Goal: Ask a question: Seek information or help from site administrators or community

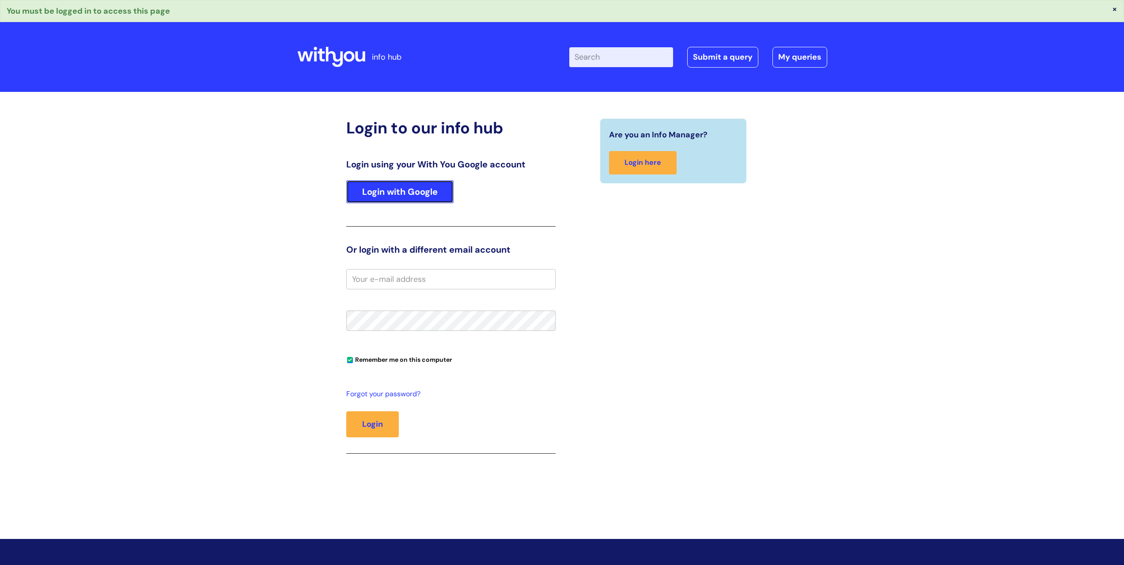
click at [414, 196] on link "Login with Google" at bounding box center [399, 191] width 107 height 23
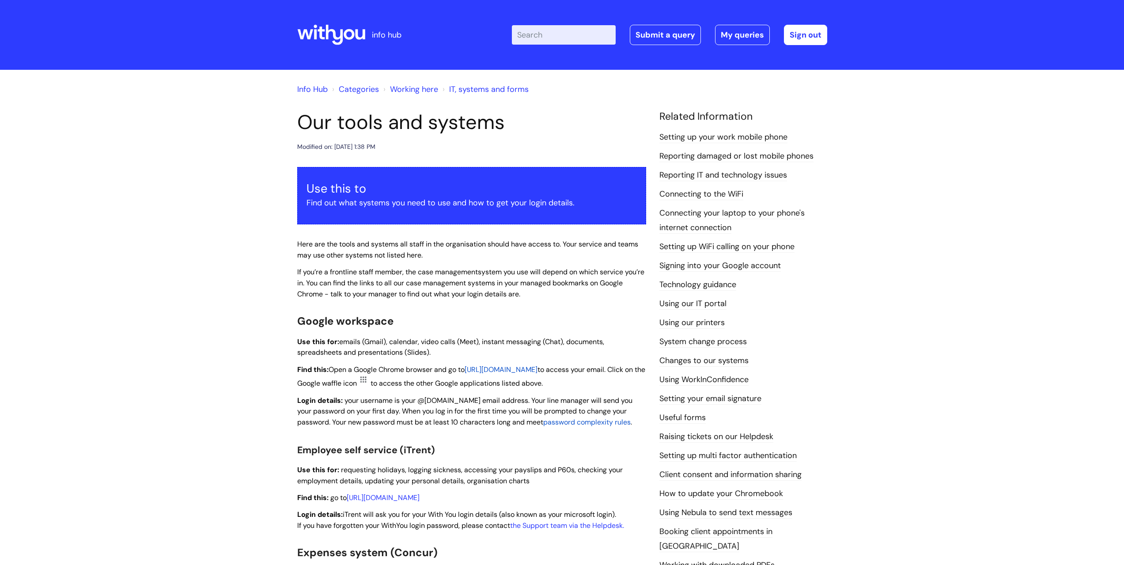
click at [537, 39] on input "Enter your search term here..." at bounding box center [564, 34] width 104 height 19
type input "carers"
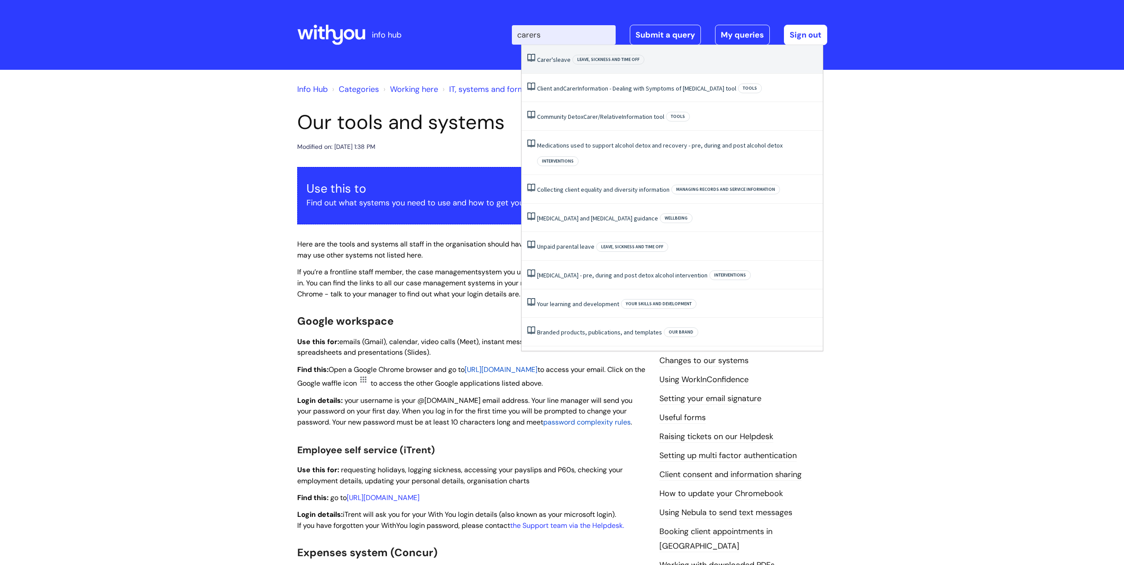
click at [547, 59] on span "Carer's" at bounding box center [546, 60] width 19 height 8
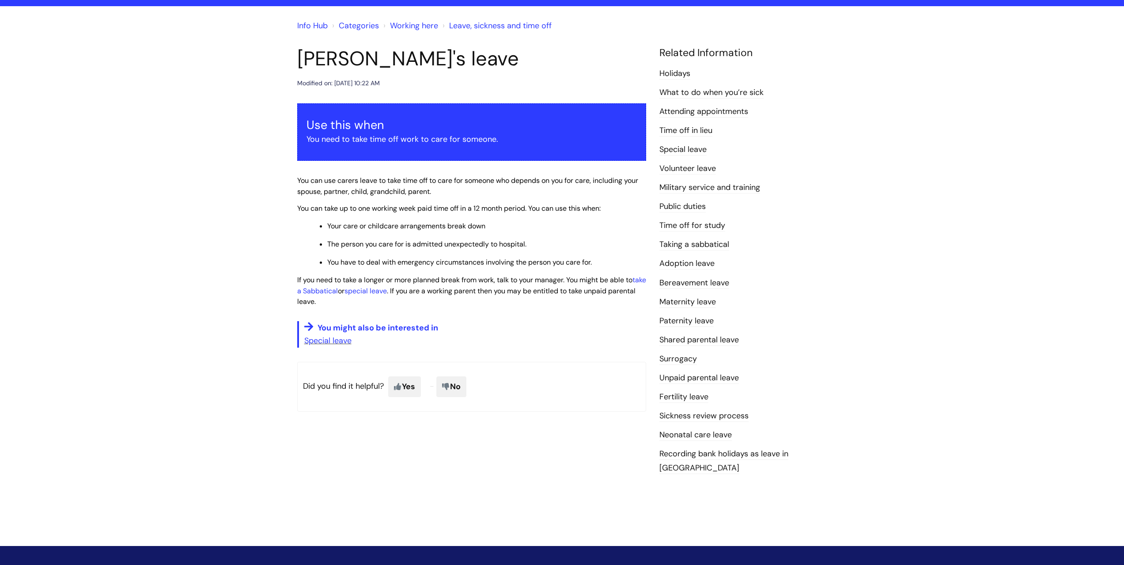
scroll to position [13, 0]
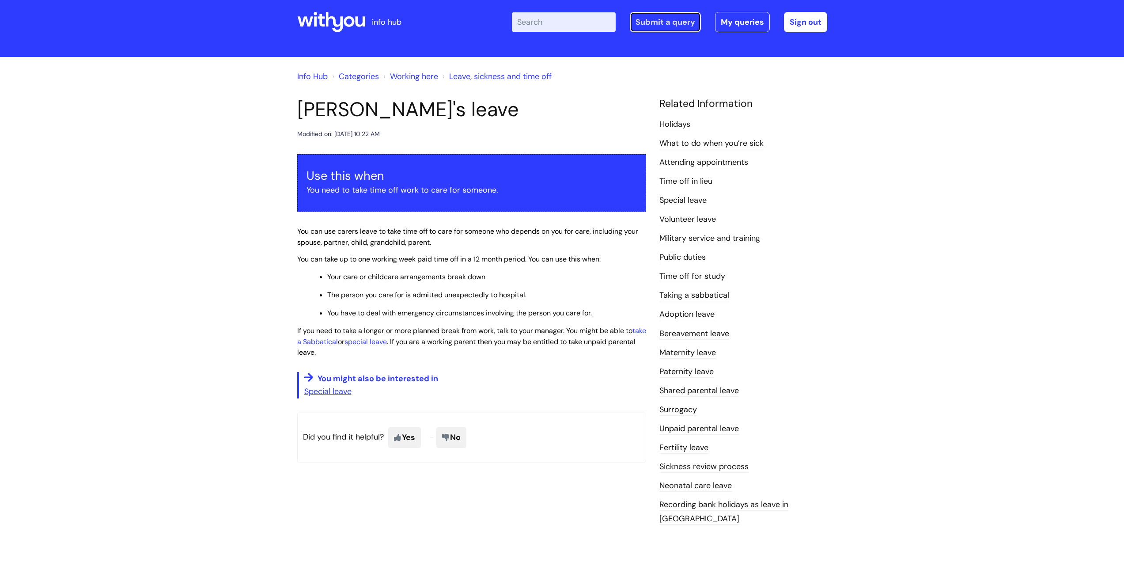
click at [653, 19] on link "Submit a query" at bounding box center [665, 22] width 71 height 20
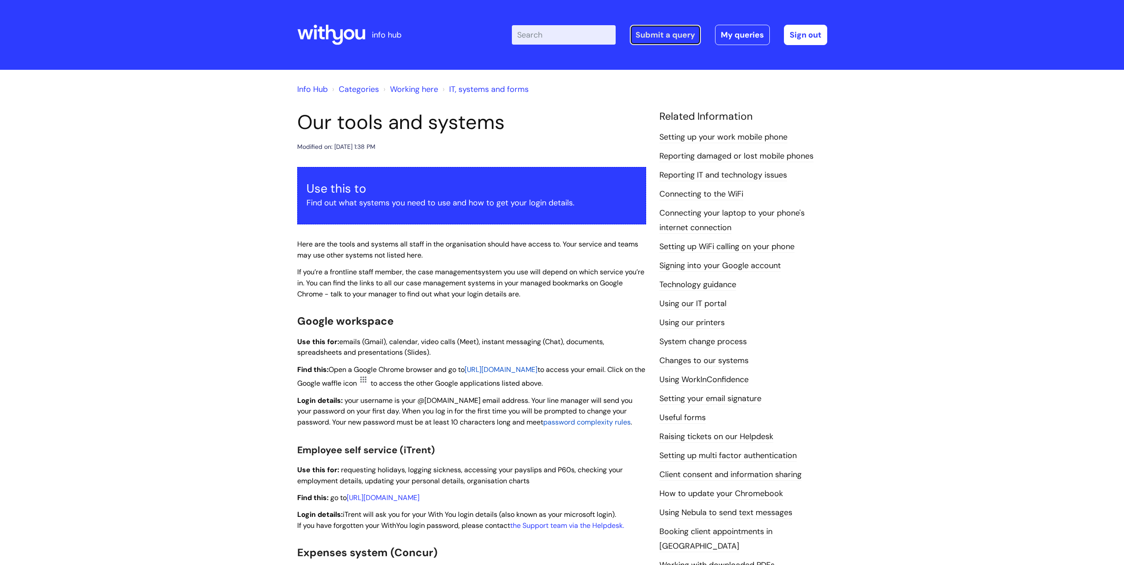
click at [664, 34] on link "Submit a query" at bounding box center [665, 35] width 71 height 20
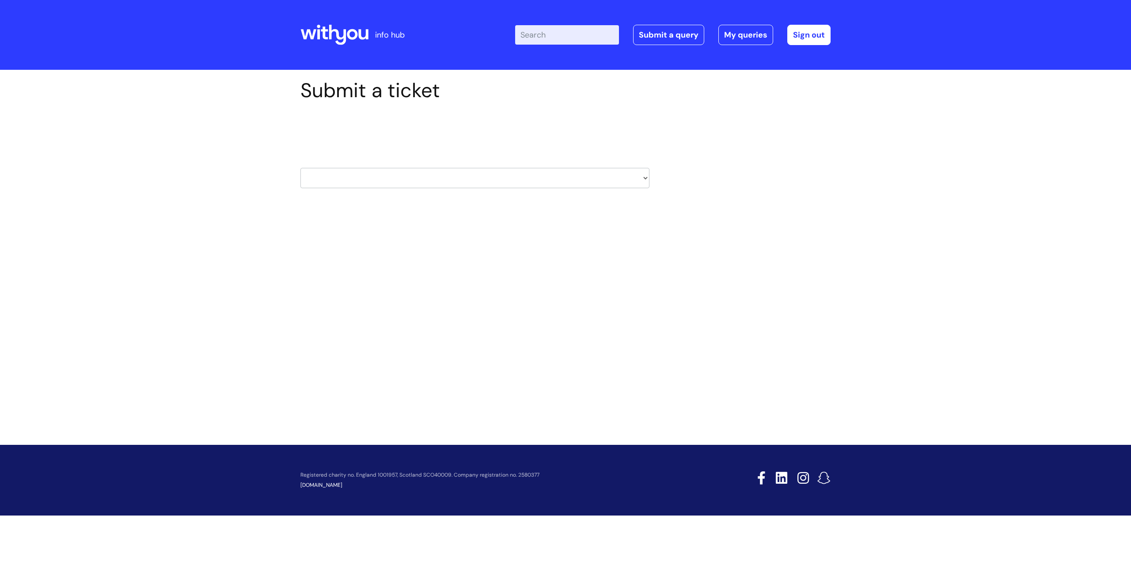
click at [341, 178] on select "HR / People IT and Support Clinical Drug Alerts Finance Accounts Data Support T…" at bounding box center [474, 178] width 349 height 20
select select "systems"
click at [300, 168] on select "HR / People IT and Support Clinical Drug Alerts Finance Accounts Data Support T…" at bounding box center [474, 178] width 349 height 20
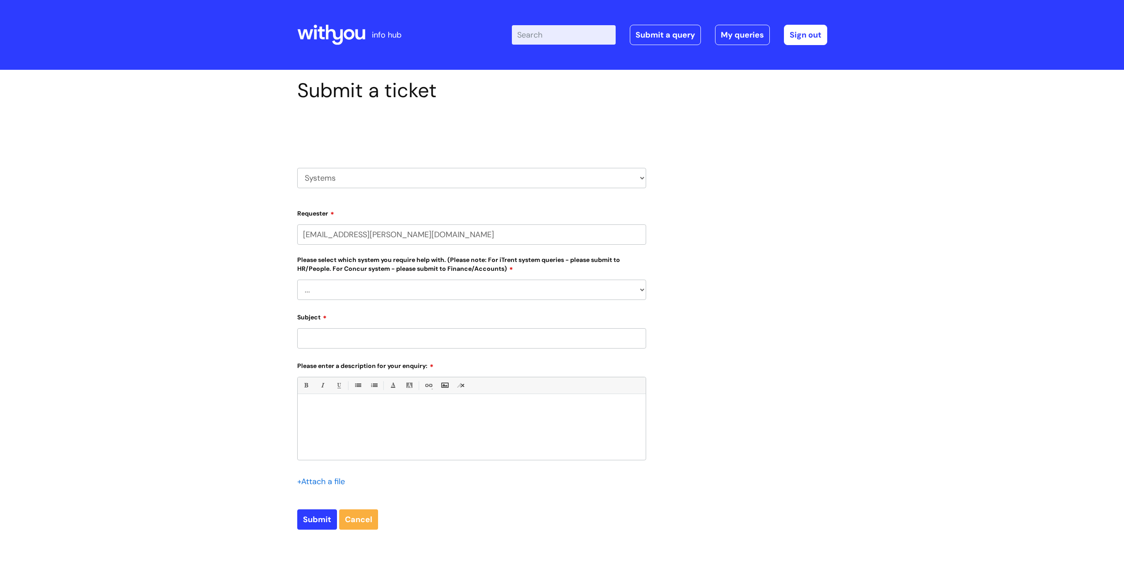
select select "80004286533"
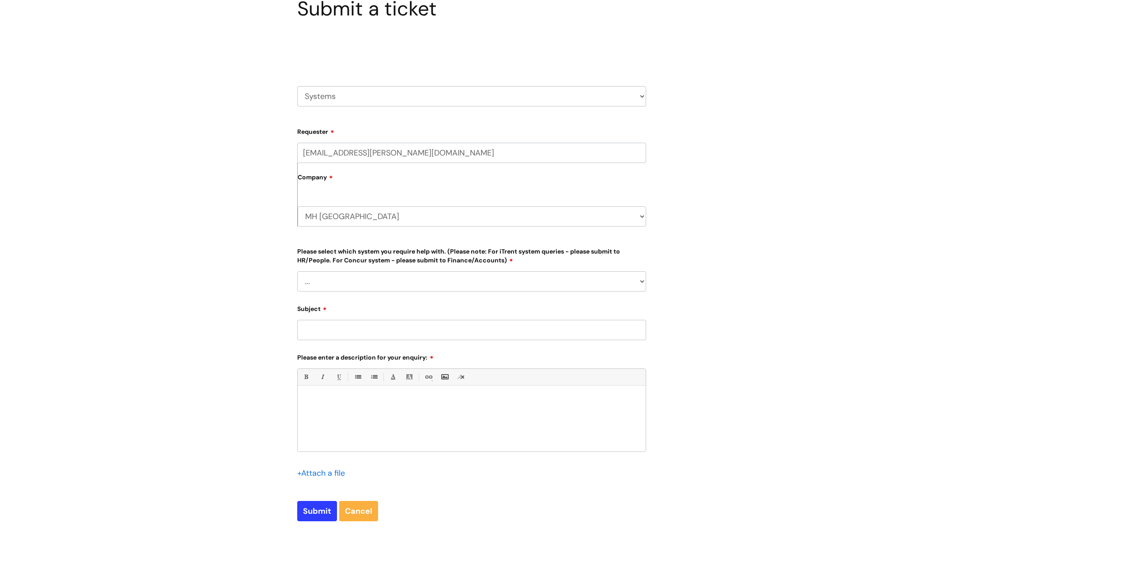
scroll to position [177, 0]
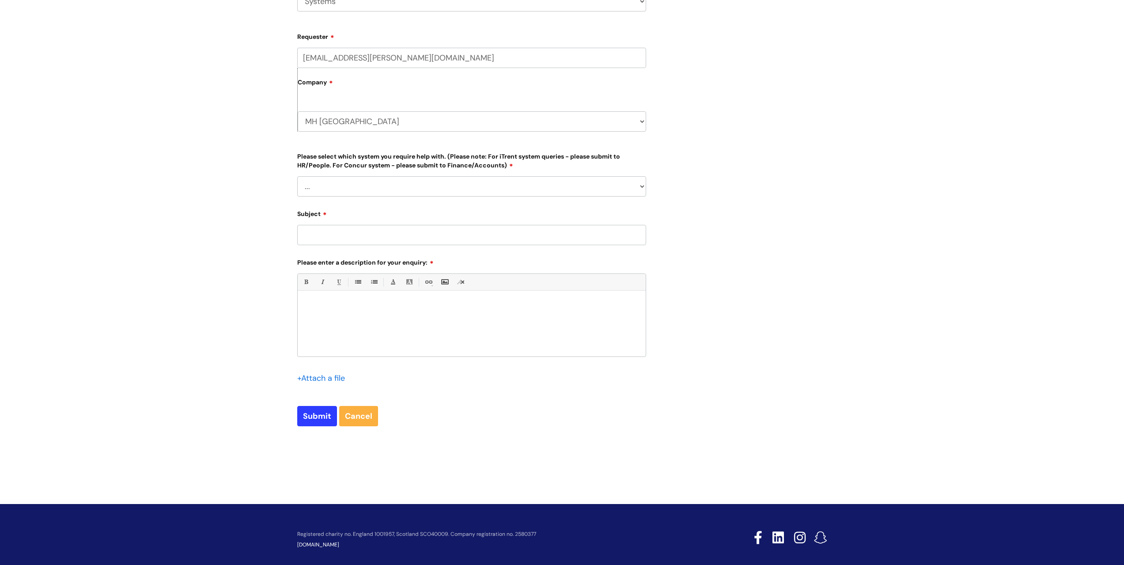
click at [320, 189] on select "... Ulysses Helpdesk Monday.com Nebula fault ILLY CarePath fault Halo fault E-c…" at bounding box center [471, 186] width 349 height 20
select select "Other Case Management System"
click at [297, 176] on select "... Ulysses Helpdesk Monday.com Nebula fault ILLY CarePath fault Halo fault E-c…" at bounding box center [471, 186] width 349 height 20
click at [338, 237] on input "Subject" at bounding box center [471, 235] width 349 height 20
type input "Iaptus adding venue"
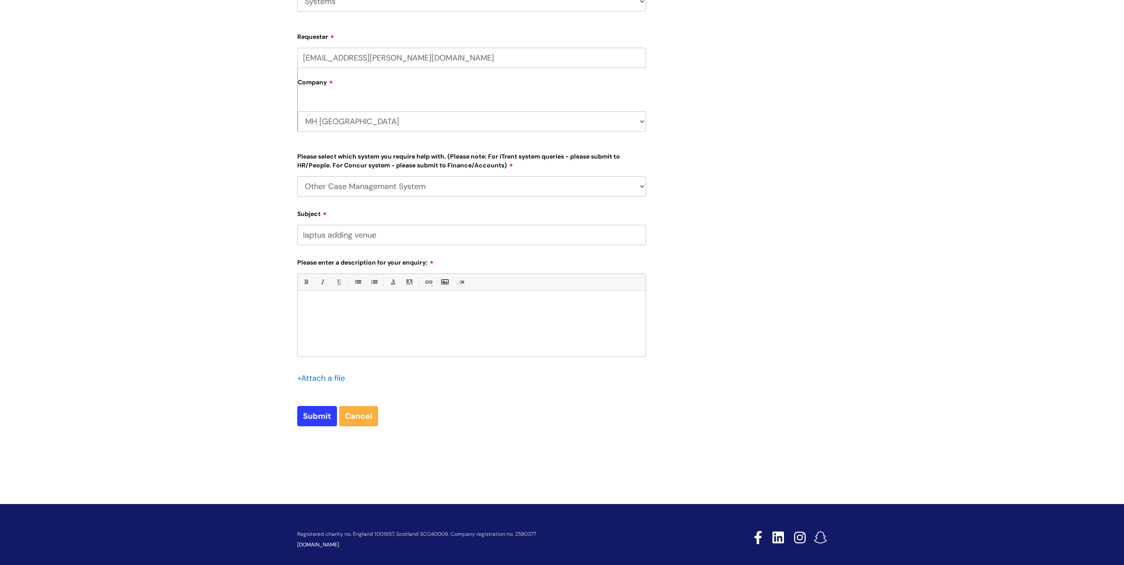
click at [322, 320] on div at bounding box center [472, 326] width 348 height 61
drag, startPoint x: 512, startPoint y: 343, endPoint x: 329, endPoint y: 347, distance: 182.5
click at [329, 347] on p "Address: Doggetts Barn, 72a High St, Edenbridge TN8 5AR" at bounding box center [471, 346] width 335 height 8
click at [369, 334] on div "Good Morning Please can Edenbridge venue be added to Iaptus as an option for fa…" at bounding box center [472, 326] width 348 height 61
click at [495, 342] on p "Address: Doggetts Barn, 72a High St, Edenbridge TN8 5AR" at bounding box center [471, 346] width 335 height 8
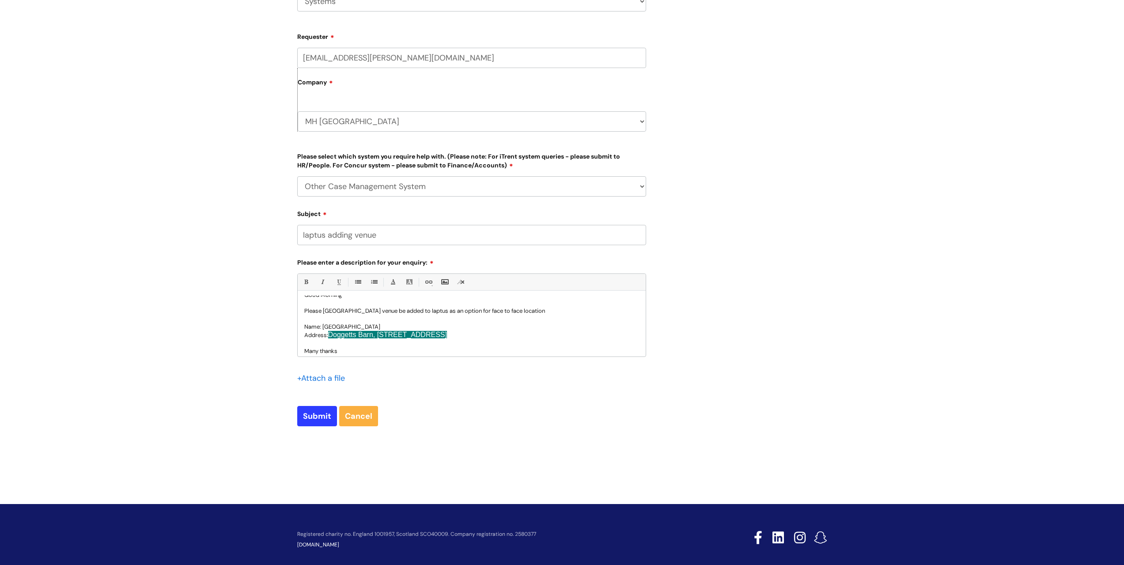
scroll to position [0, 0]
click at [365, 337] on p "Name: Eden Centre" at bounding box center [471, 338] width 335 height 8
click at [503, 342] on p "Address: Doggetts Barn, 72a High St, Edenbridge TN8 5AR" at bounding box center [471, 346] width 335 height 8
click at [501, 342] on p "Address: Doggetts Barn, 72a High St, Edenbridge TN8 5AR" at bounding box center [471, 346] width 335 height 8
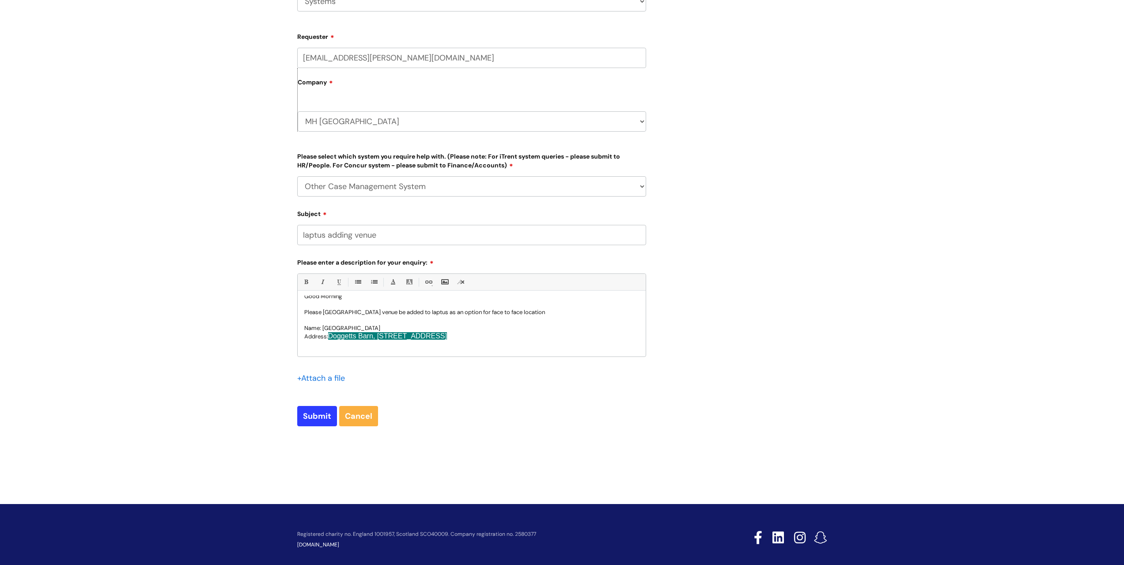
click at [507, 339] on p "Address: Doggetts Barn, 72a High St, Edenbridge TN8 5AR" at bounding box center [471, 336] width 335 height 8
drag, startPoint x: 317, startPoint y: 349, endPoint x: 328, endPoint y: 319, distance: 32.8
click at [328, 319] on div "Good Morning Please can Edenbridge venue be added to Iaptus as an option for fa…" at bounding box center [472, 326] width 348 height 61
click at [409, 281] on link "Back Color" at bounding box center [409, 282] width 11 height 11
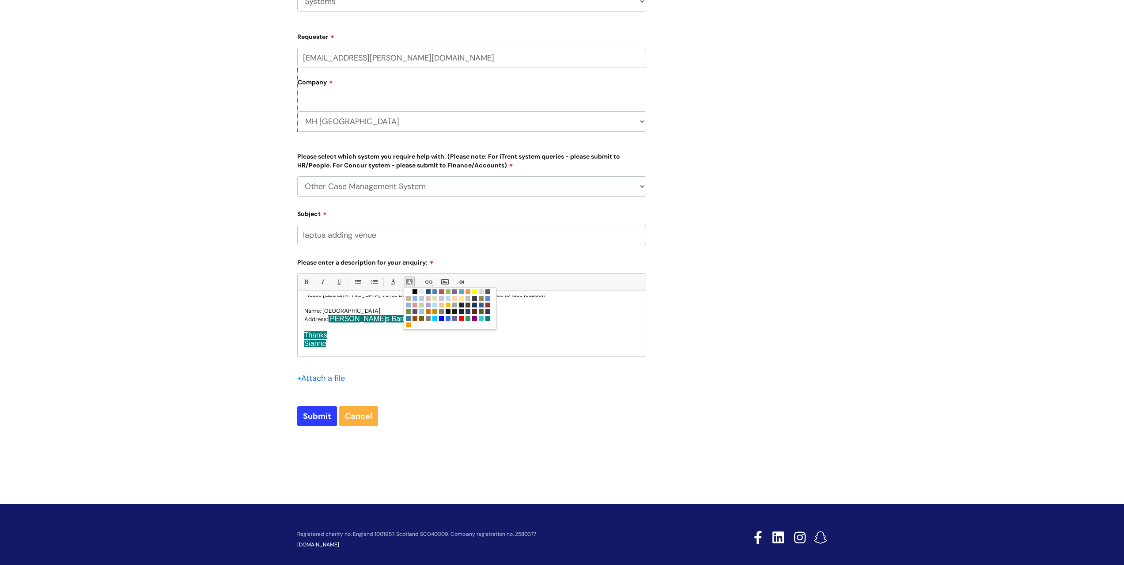
click at [407, 290] on link at bounding box center [408, 291] width 7 height 7
click at [392, 348] on p at bounding box center [471, 352] width 335 height 8
drag, startPoint x: 337, startPoint y: 354, endPoint x: 330, endPoint y: 316, distance: 38.6
click at [330, 316] on div "Good Morning Please can Edenbridge venue be added to Iaptus as an option for fa…" at bounding box center [472, 326] width 348 height 61
click at [393, 284] on link "Font Color" at bounding box center [392, 282] width 11 height 11
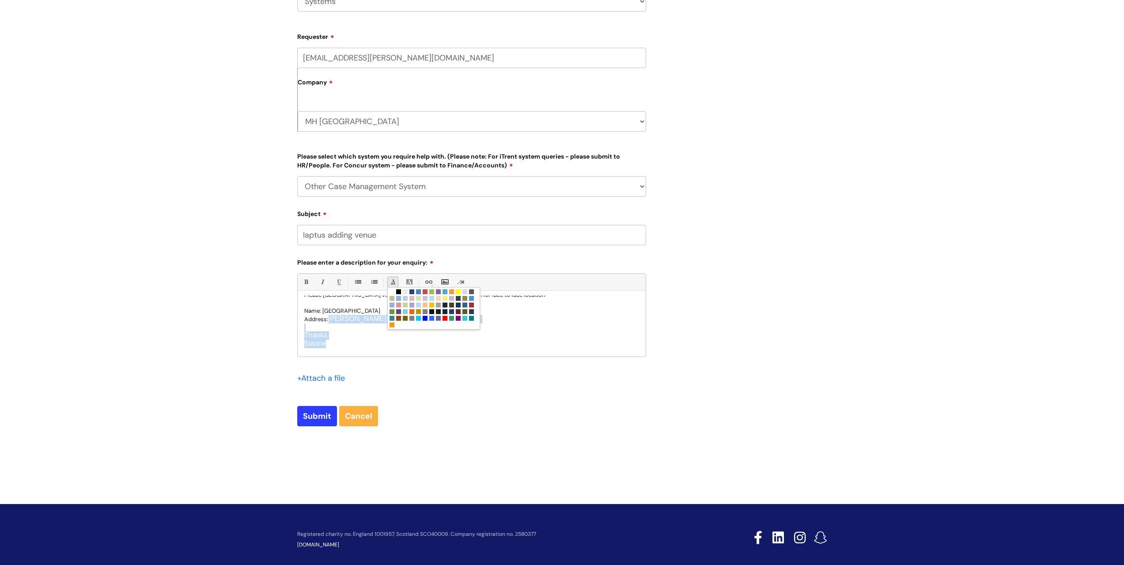
click at [398, 290] on link at bounding box center [398, 291] width 7 height 7
click at [392, 283] on link "Font Color" at bounding box center [392, 282] width 11 height 11
click at [392, 291] on link at bounding box center [392, 291] width 7 height 7
click at [412, 284] on link "Back Color" at bounding box center [409, 282] width 11 height 11
click at [414, 292] on link at bounding box center [415, 291] width 7 height 7
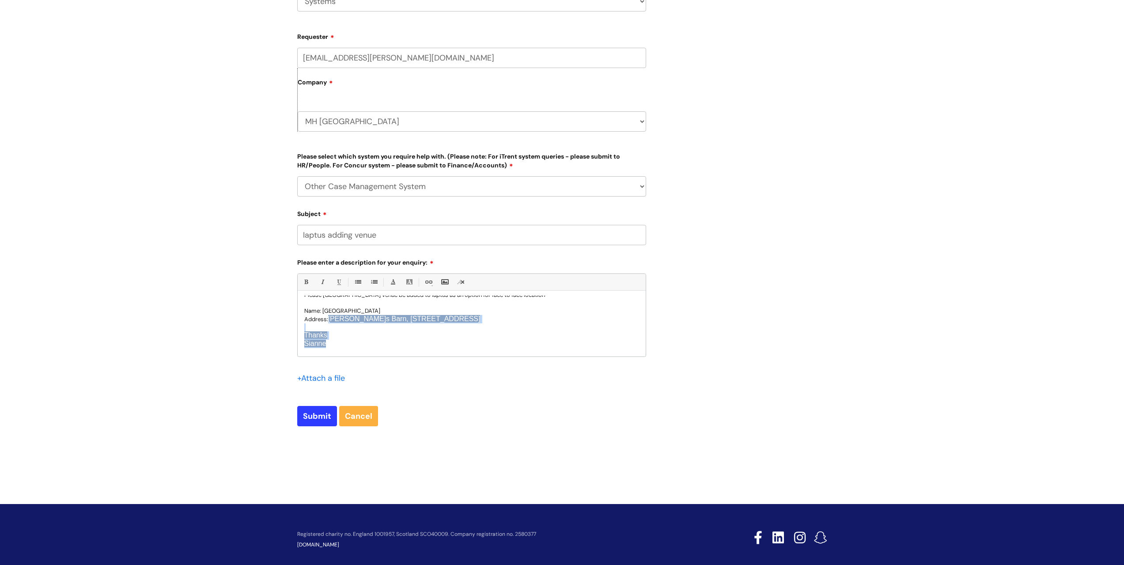
click at [387, 345] on p "Sianne" at bounding box center [471, 344] width 335 height 8
drag, startPoint x: 355, startPoint y: 353, endPoint x: 329, endPoint y: 320, distance: 42.4
click at [329, 320] on div "Good Morning Please can Edenbridge venue be added to Iaptus as an option for fa…" at bounding box center [472, 326] width 348 height 61
click at [408, 281] on link "Back Color" at bounding box center [409, 282] width 11 height 11
click at [408, 292] on link at bounding box center [408, 291] width 7 height 7
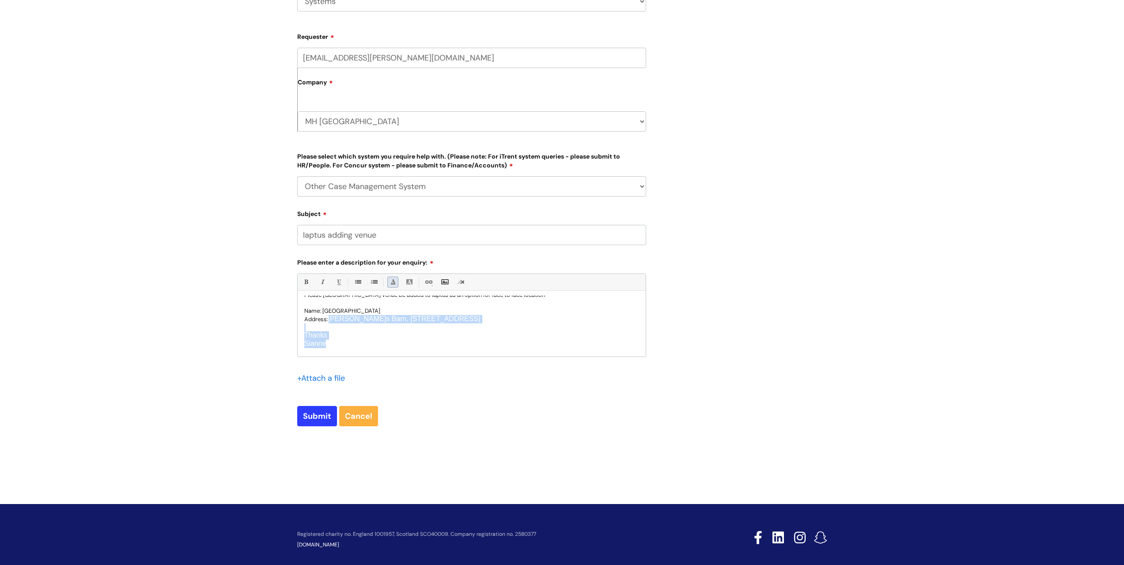
click at [392, 285] on link "Font Color" at bounding box center [392, 282] width 11 height 11
click at [398, 290] on link at bounding box center [398, 291] width 7 height 7
click at [371, 346] on p "Sianne" at bounding box center [471, 344] width 335 height 8
click at [326, 414] on input "Submit" at bounding box center [317, 416] width 40 height 20
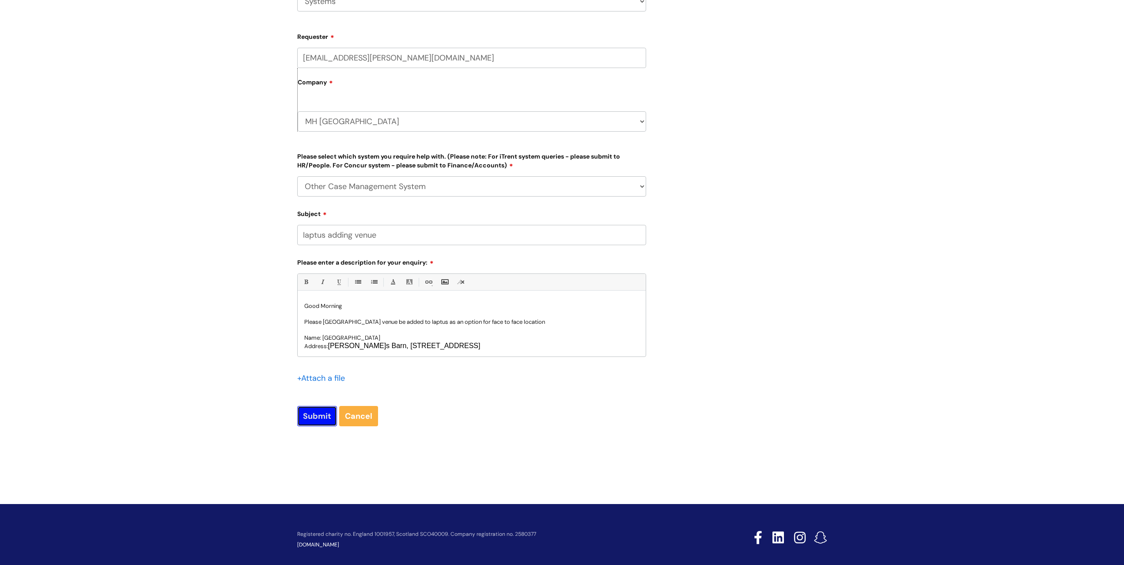
type input "Please Wait..."
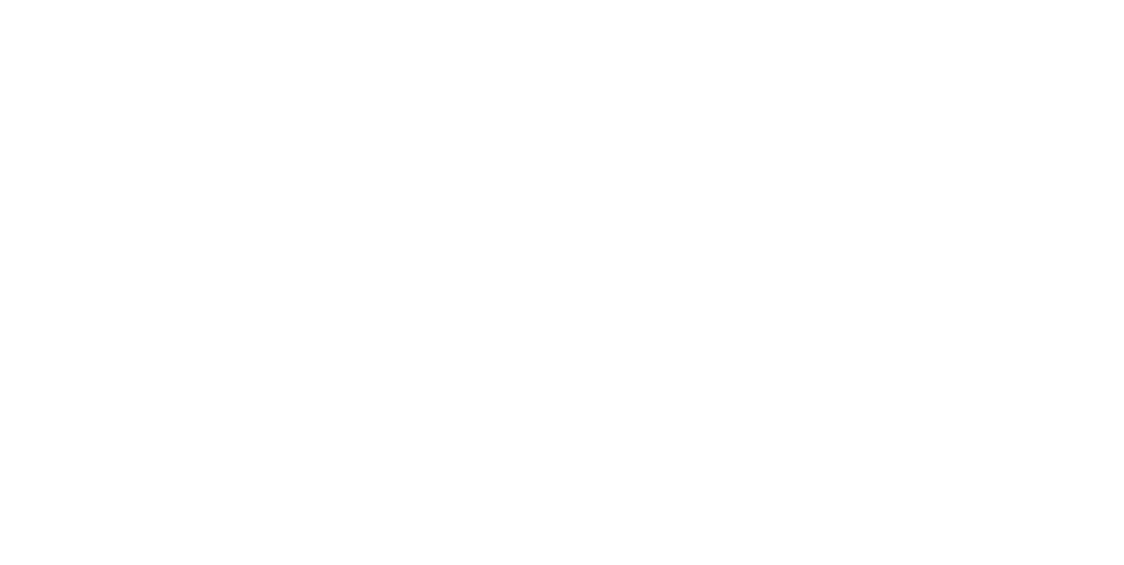
select select "Other Case Management System"
